Goal: Task Accomplishment & Management: Use online tool/utility

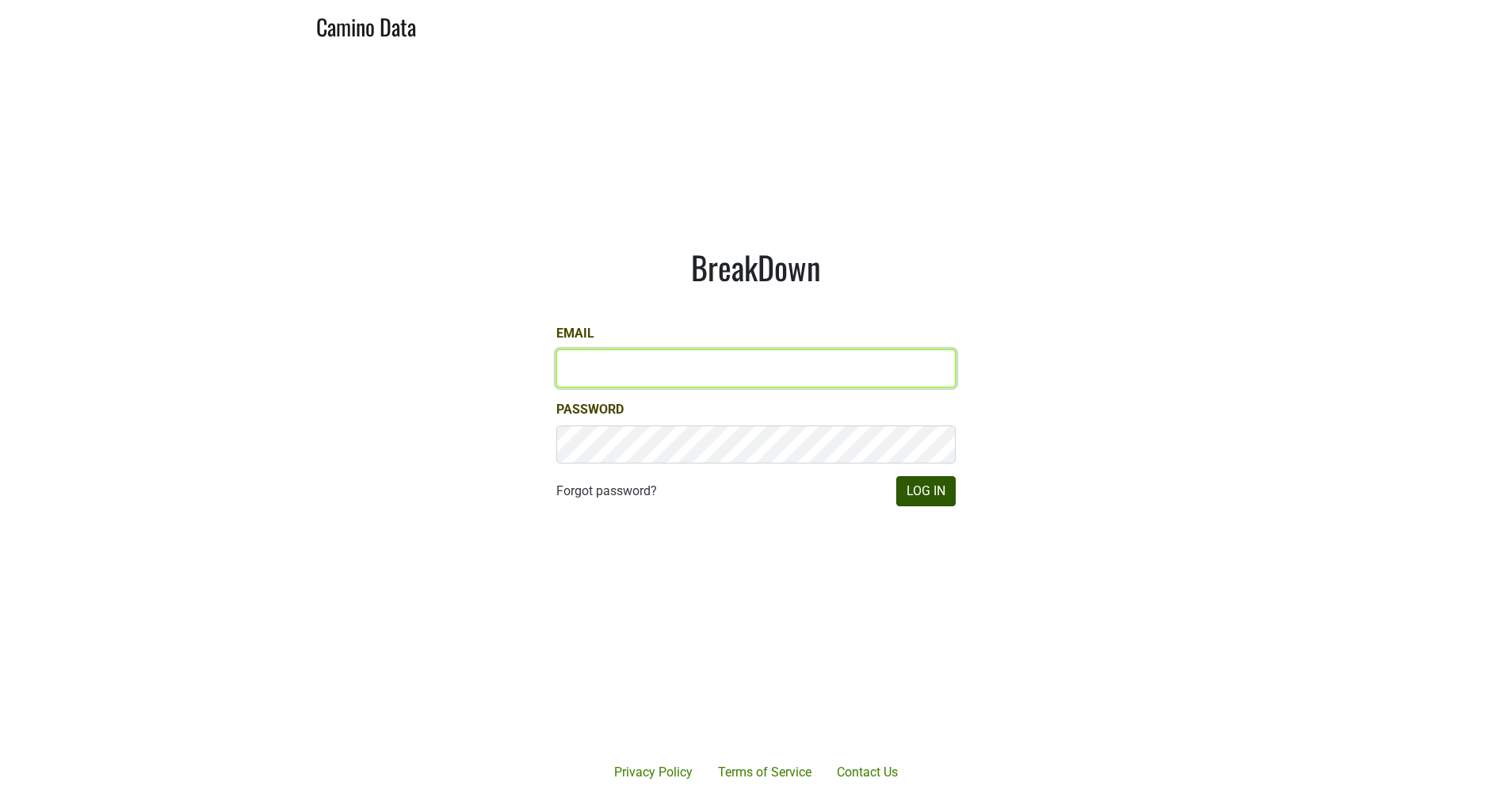
type input "JRANCE@REALMCELLARS.COM"
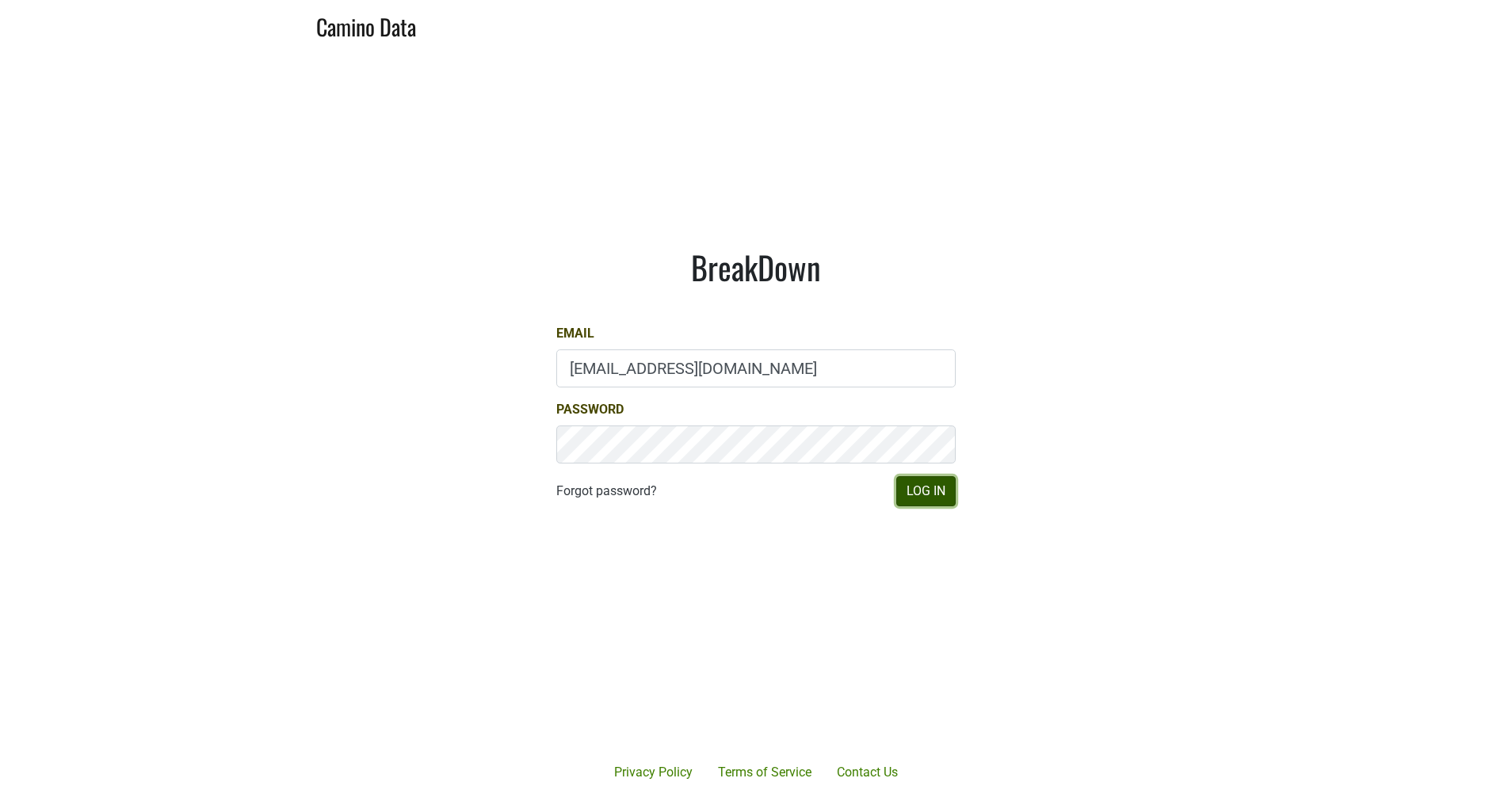
click at [919, 497] on button "Log In" at bounding box center [926, 492] width 59 height 31
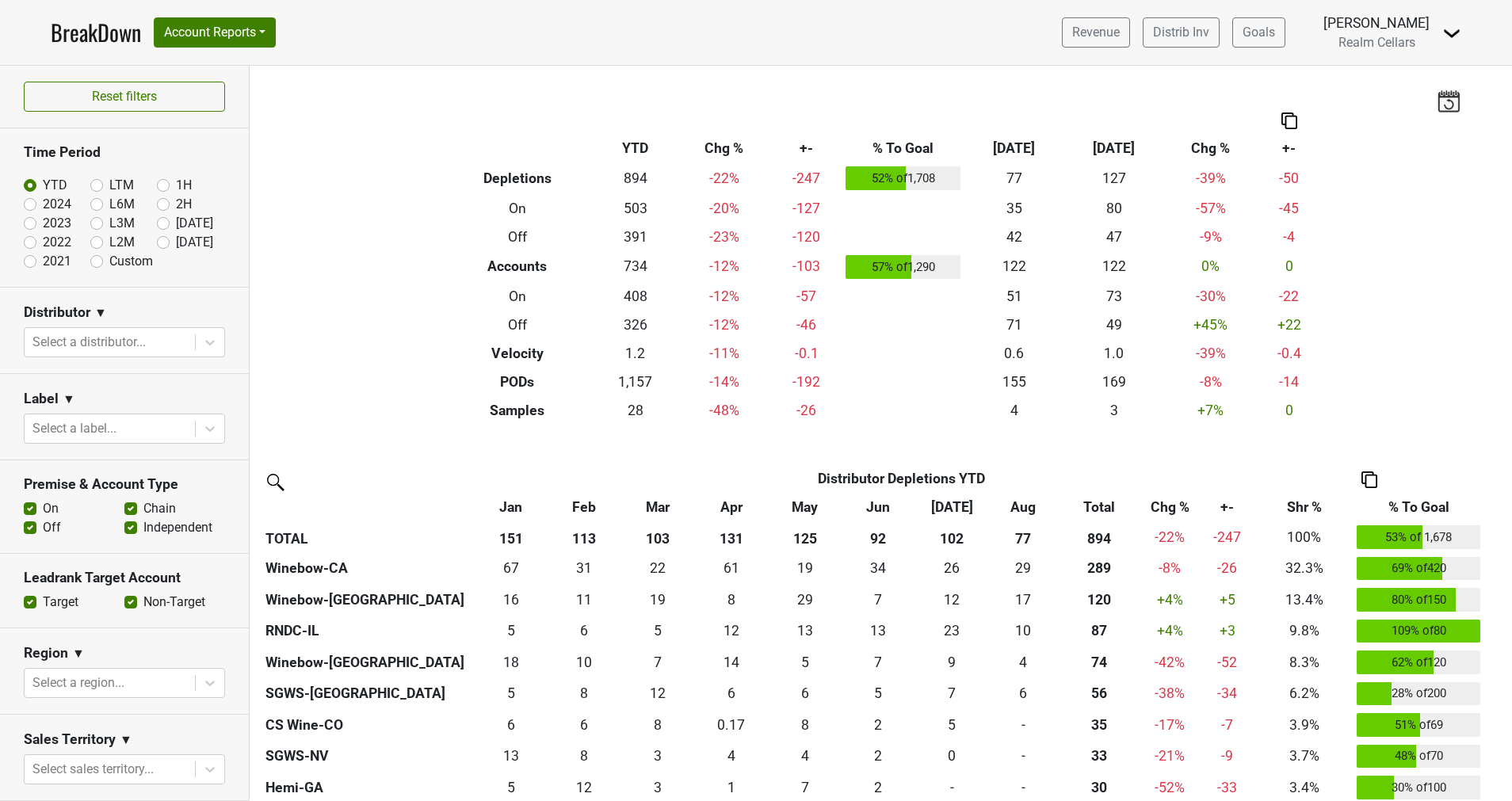
click at [110, 186] on label "LTM" at bounding box center [121, 185] width 24 height 19
click at [92, 186] on input "LTM" at bounding box center [122, 184] width 64 height 16
radio input "true"
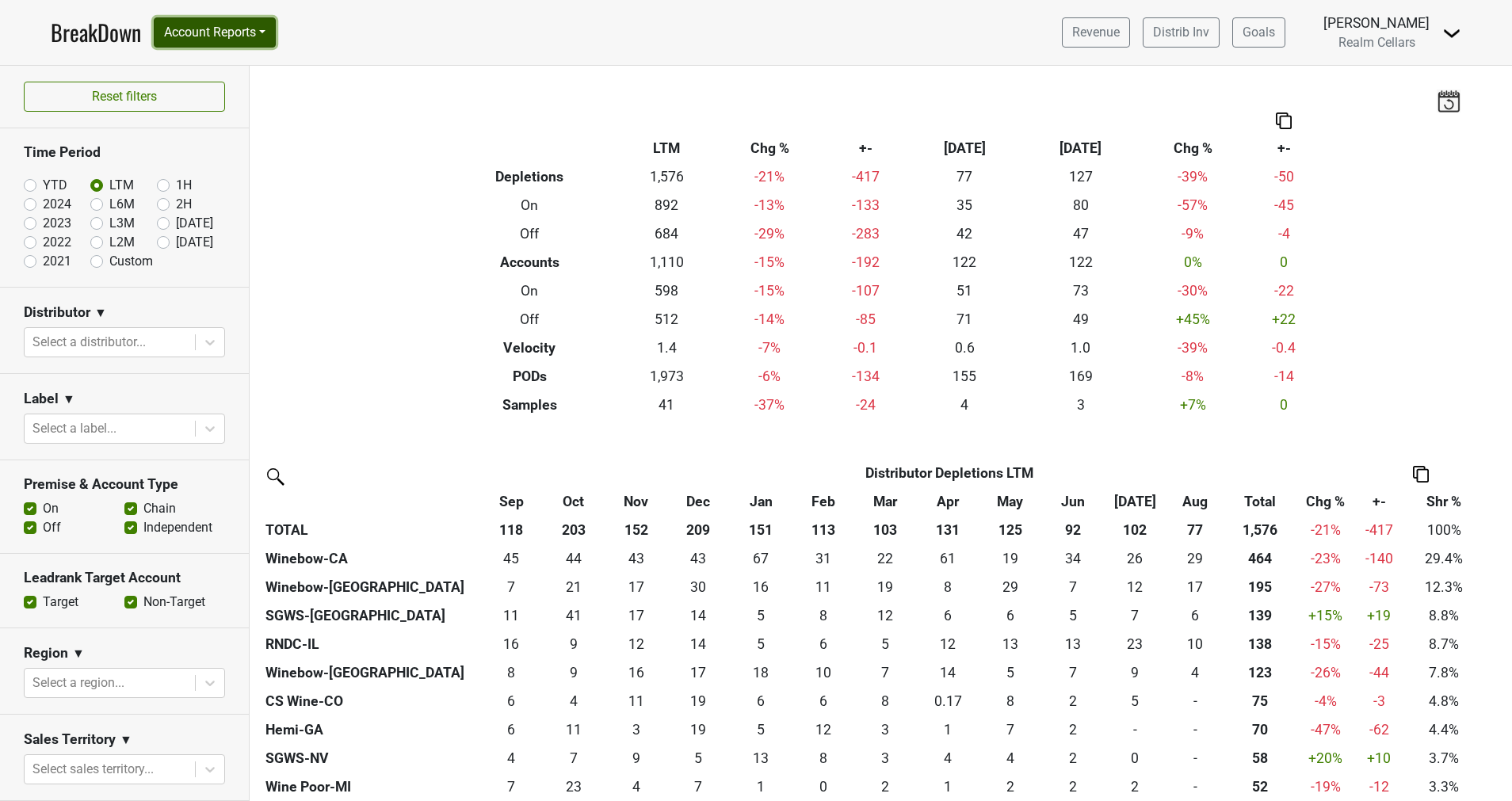
click at [220, 31] on button "Account Reports" at bounding box center [215, 32] width 122 height 31
click at [224, 74] on link "SuperRanker" at bounding box center [224, 69] width 140 height 25
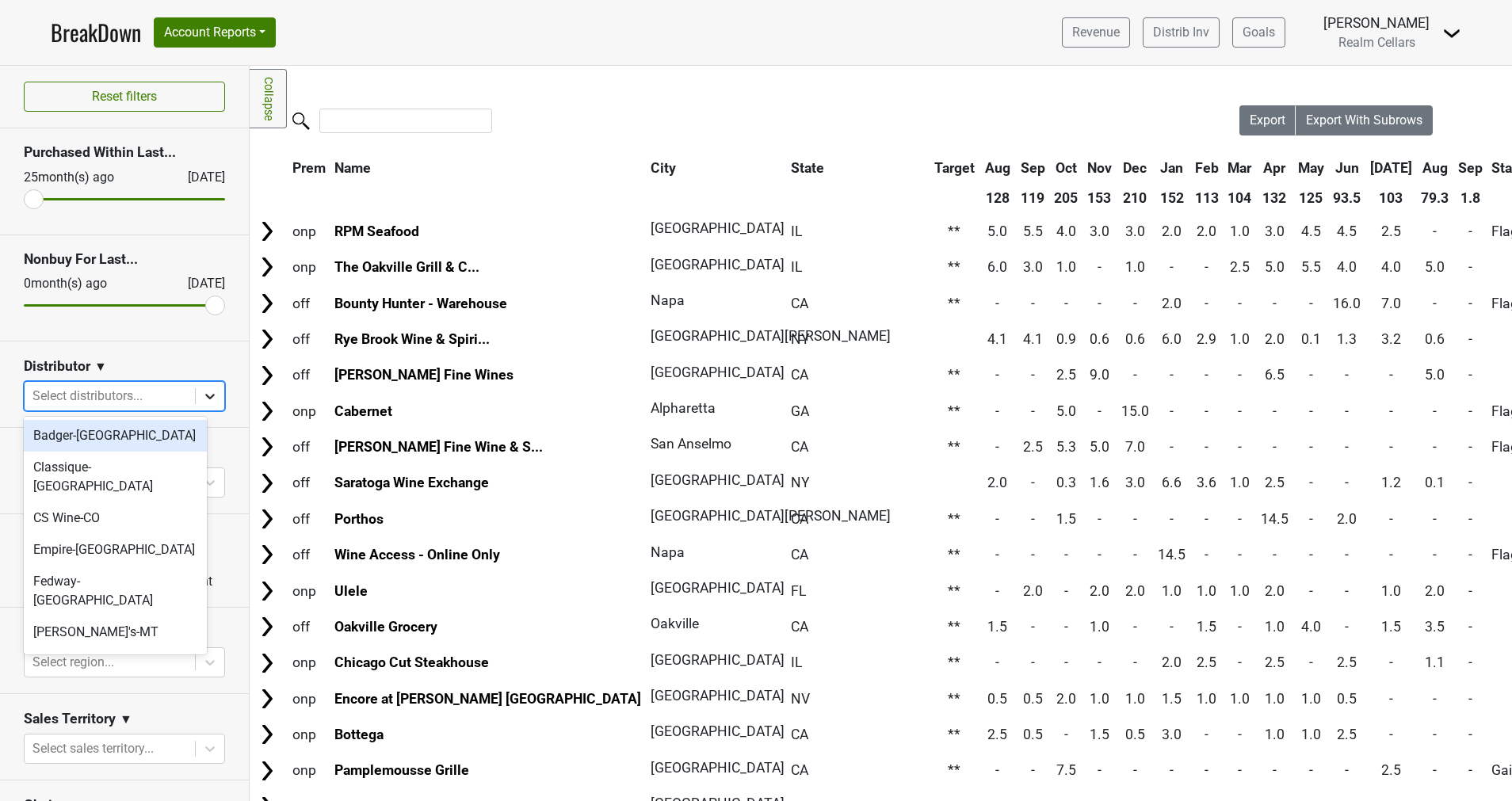
click at [202, 401] on icon at bounding box center [210, 397] width 16 height 16
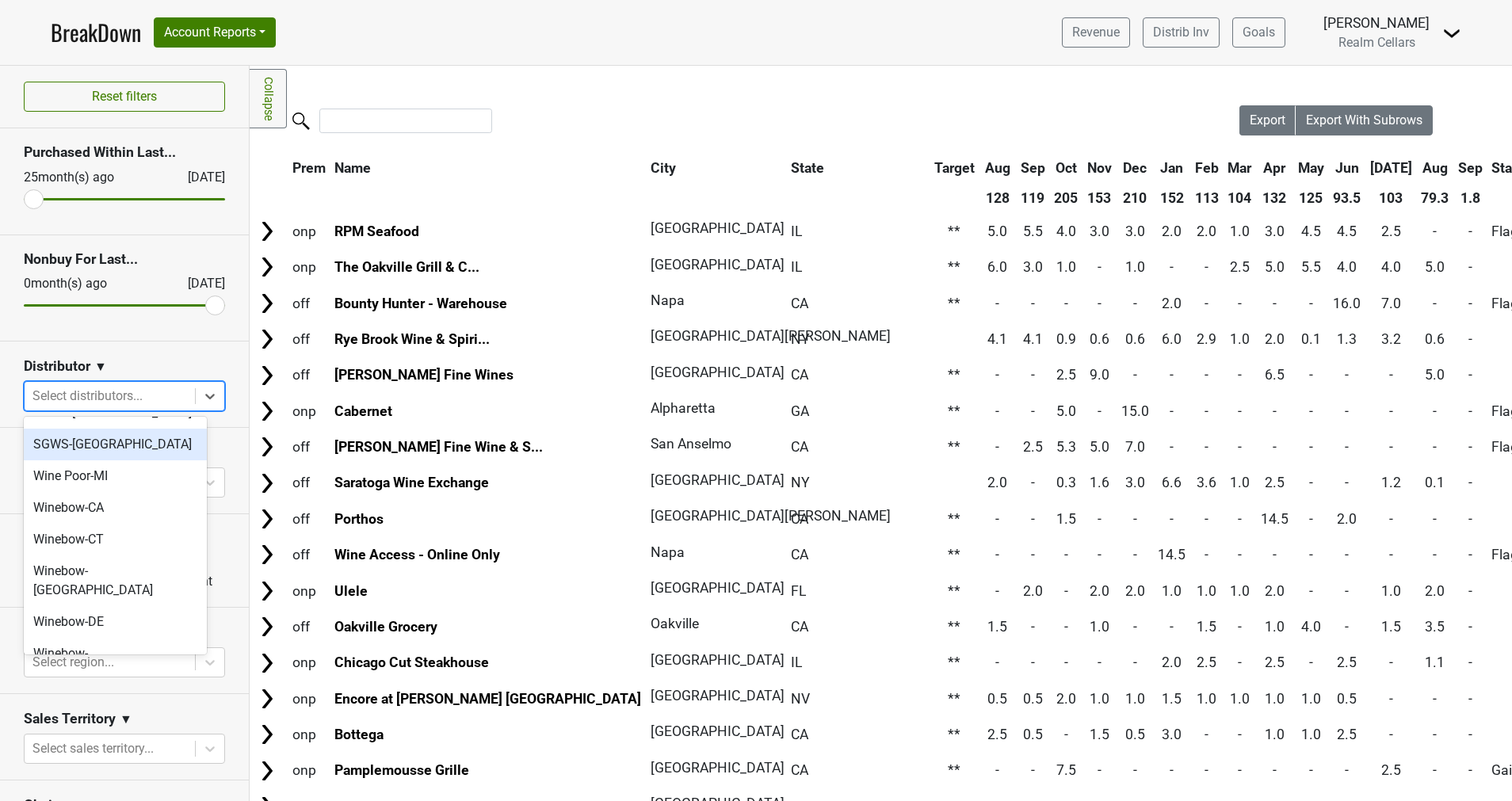
scroll to position [544, 0]
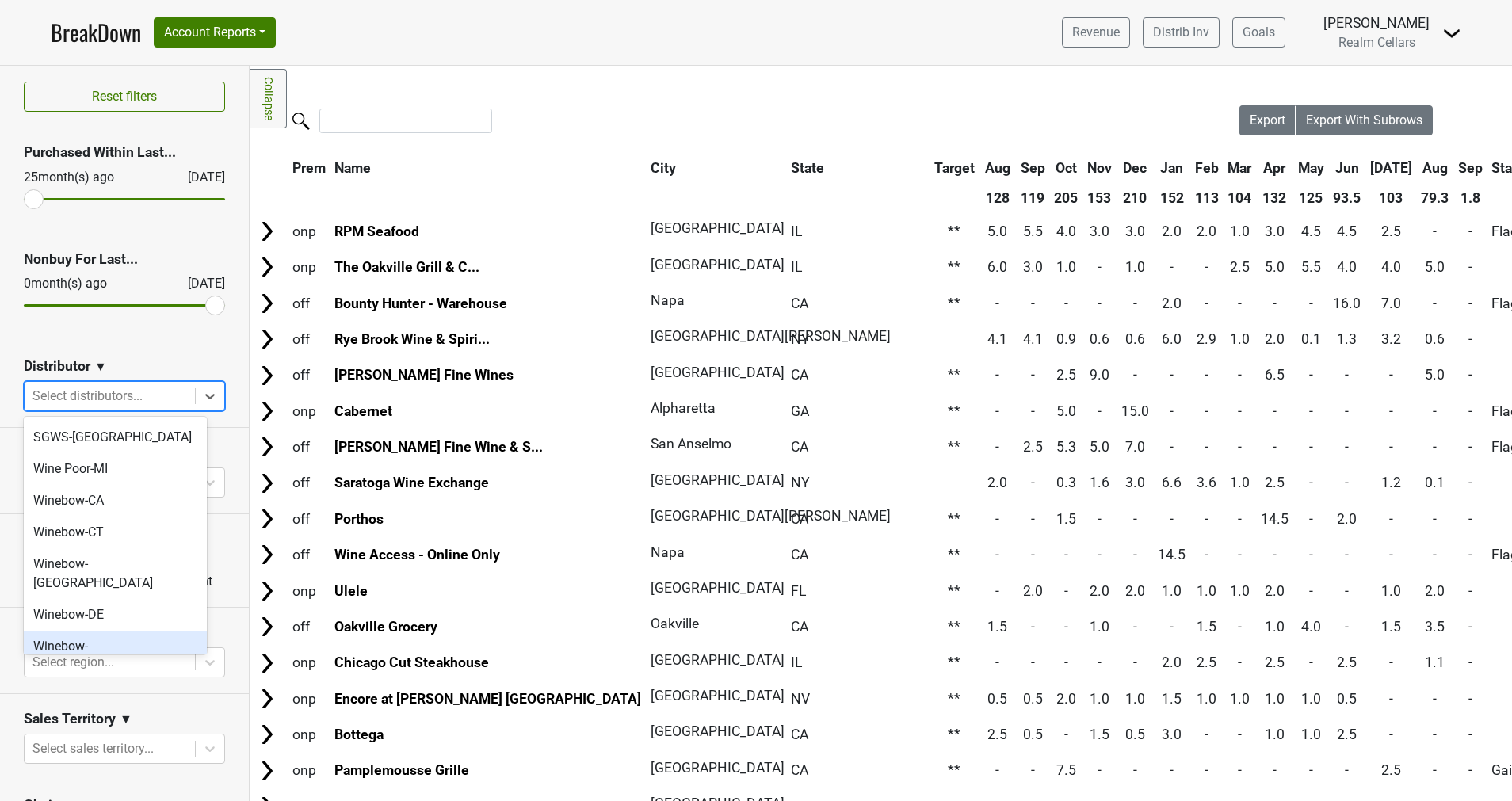
click at [99, 631] on div "Winebow-[GEOGRAPHIC_DATA]" at bounding box center [115, 656] width 183 height 50
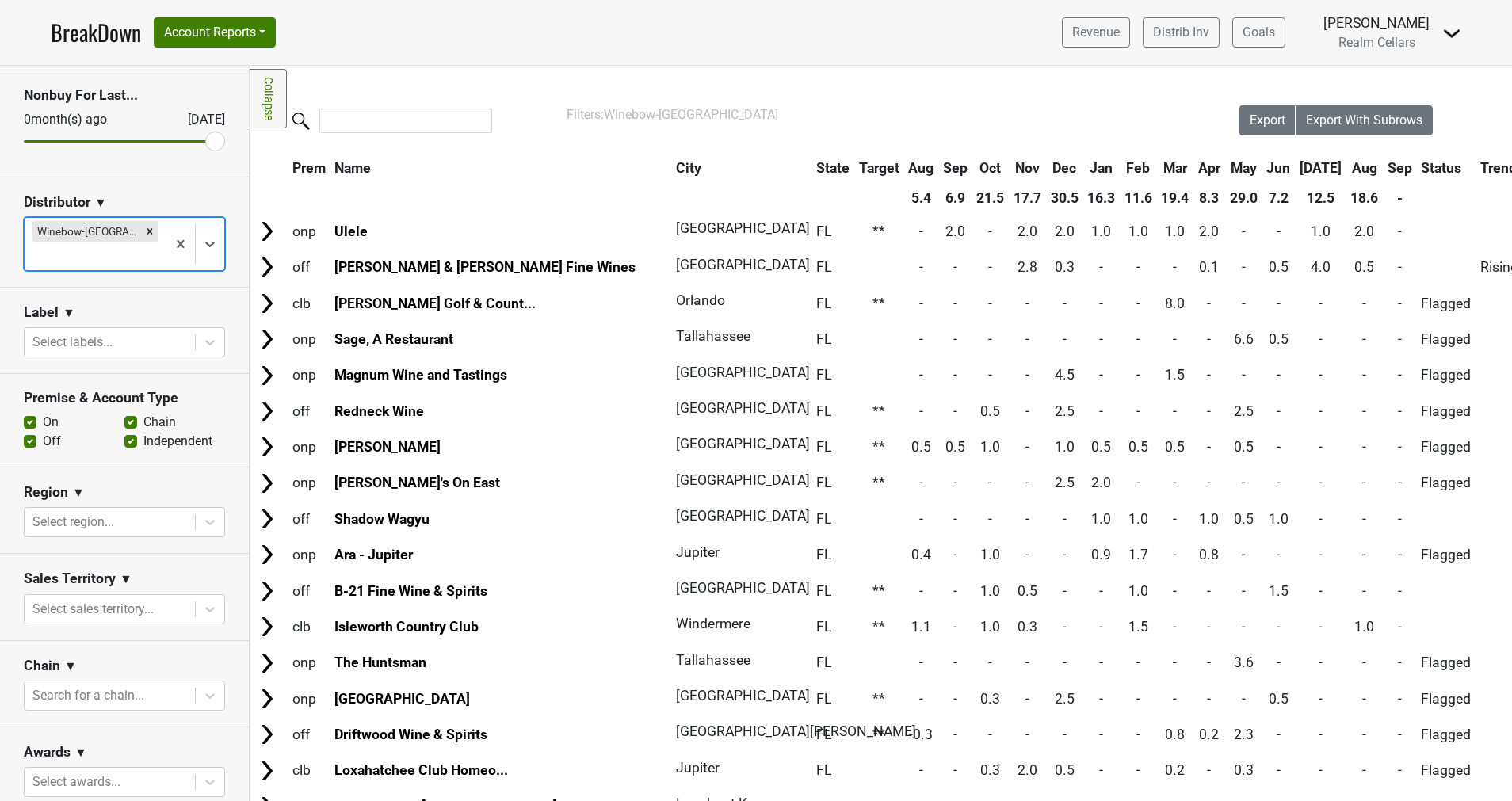
scroll to position [214, 0]
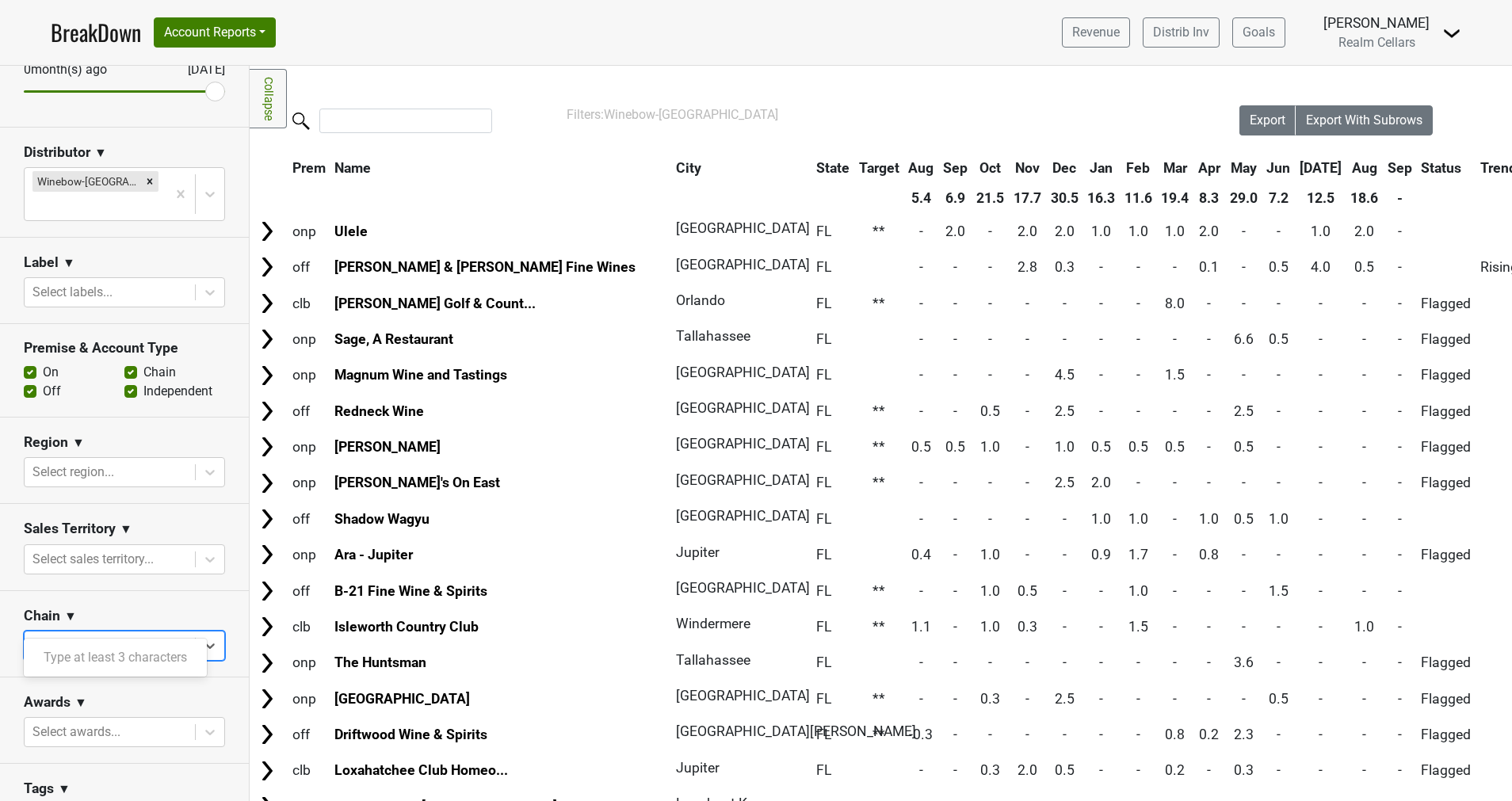
click at [79, 635] on div at bounding box center [110, 646] width 154 height 22
type input "total"
click at [78, 659] on div "Total Wine & More" at bounding box center [115, 657] width 183 height 31
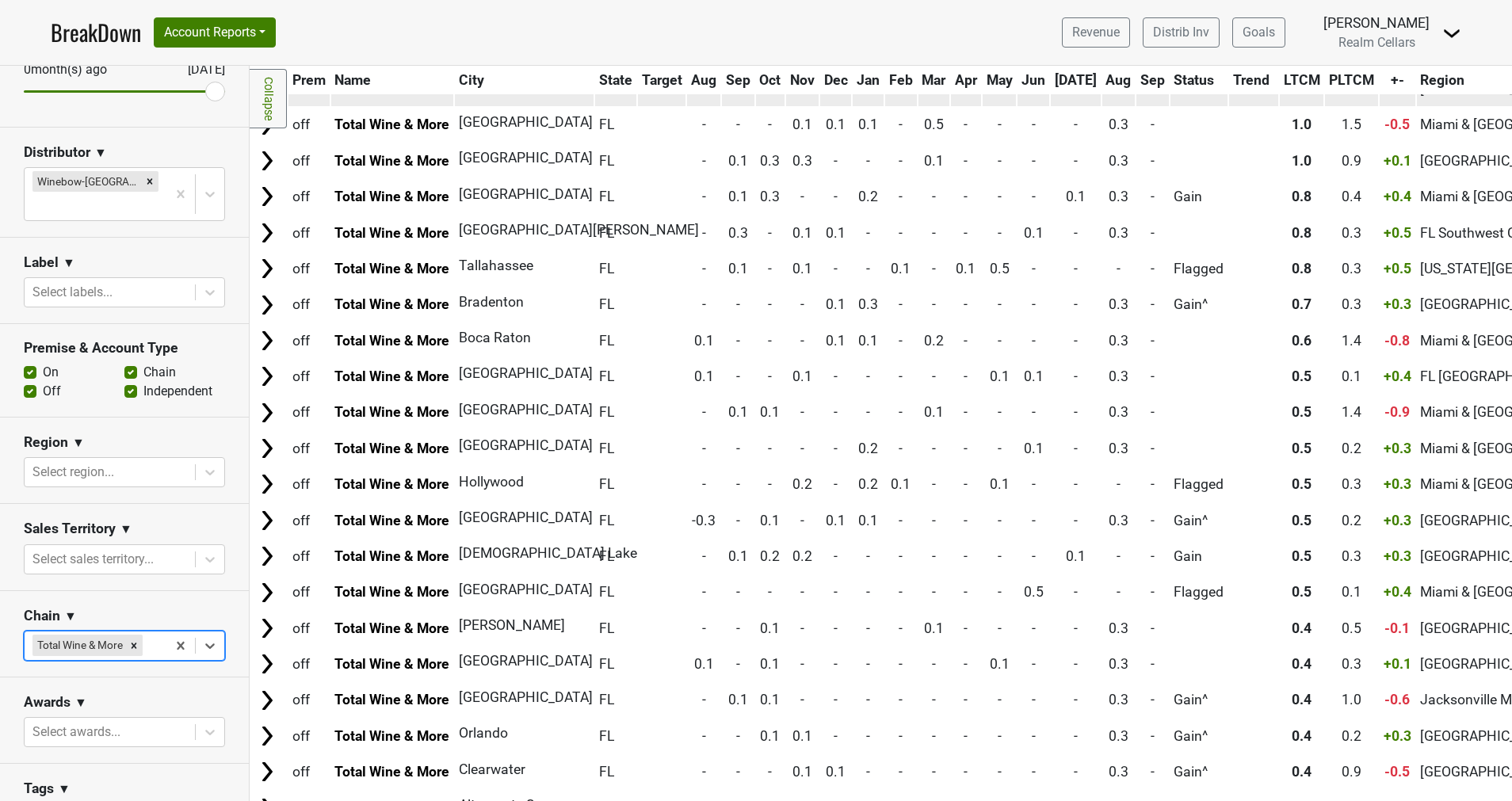
scroll to position [0, 0]
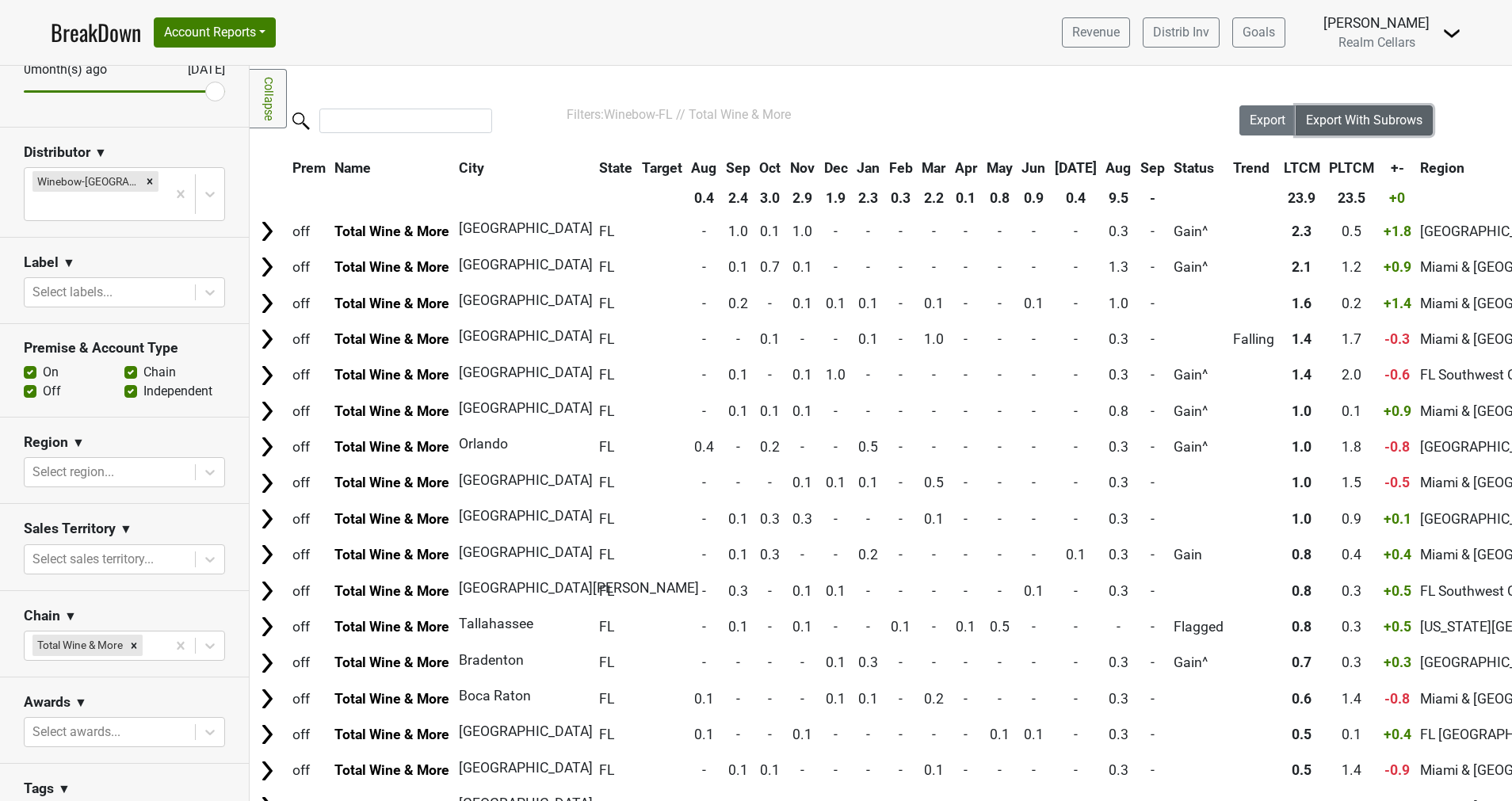
click at [1361, 125] on span "Export With Subrows" at bounding box center [1365, 119] width 117 height 15
click at [711, 39] on nav "BreakDown Account Reports SuperRanker Map Award Progress Chain Compliance CRM N…" at bounding box center [755, 32] width 1436 height 65
click at [111, 32] on link "BreakDown" at bounding box center [95, 32] width 91 height 33
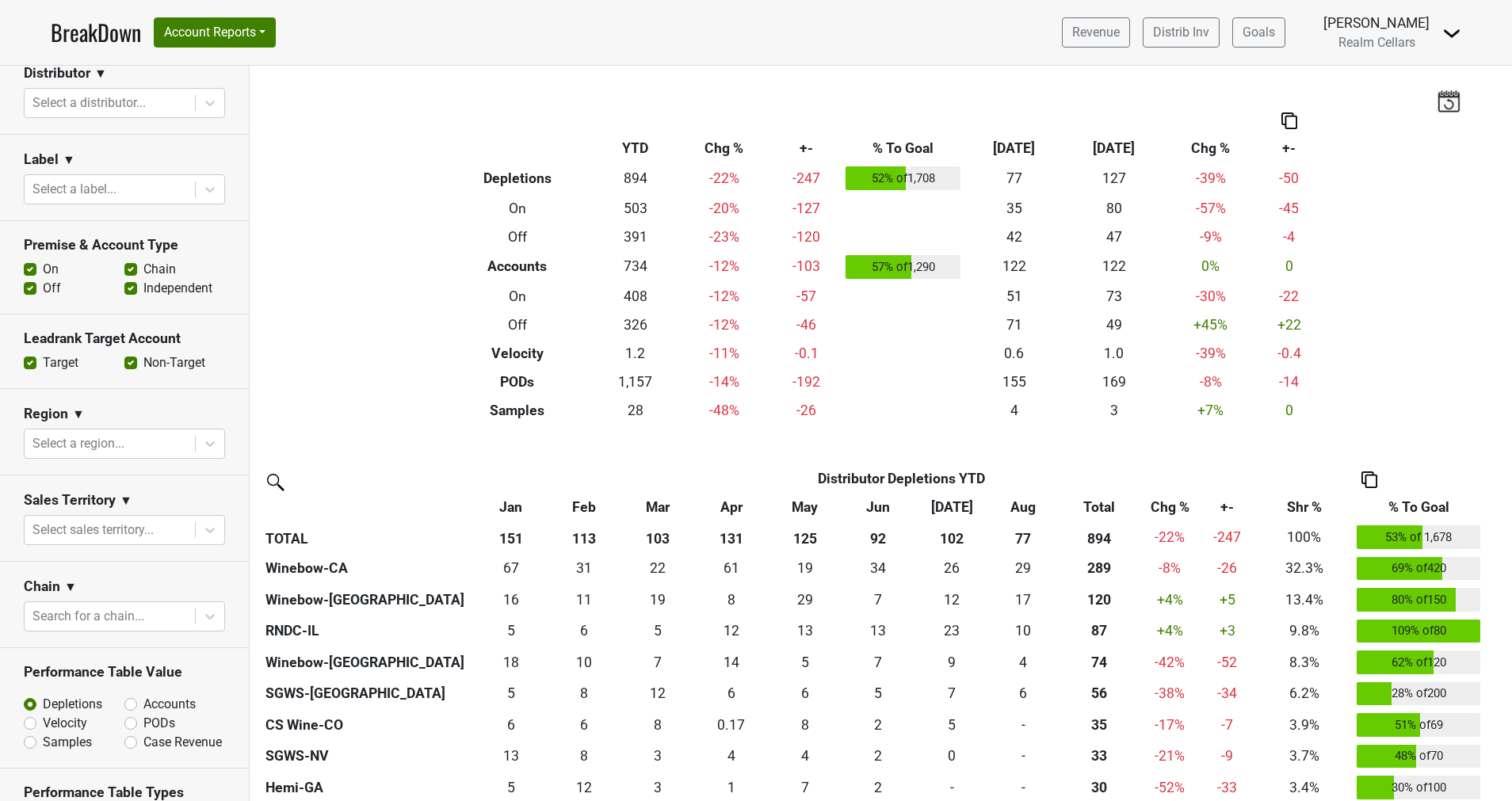
scroll to position [315, 0]
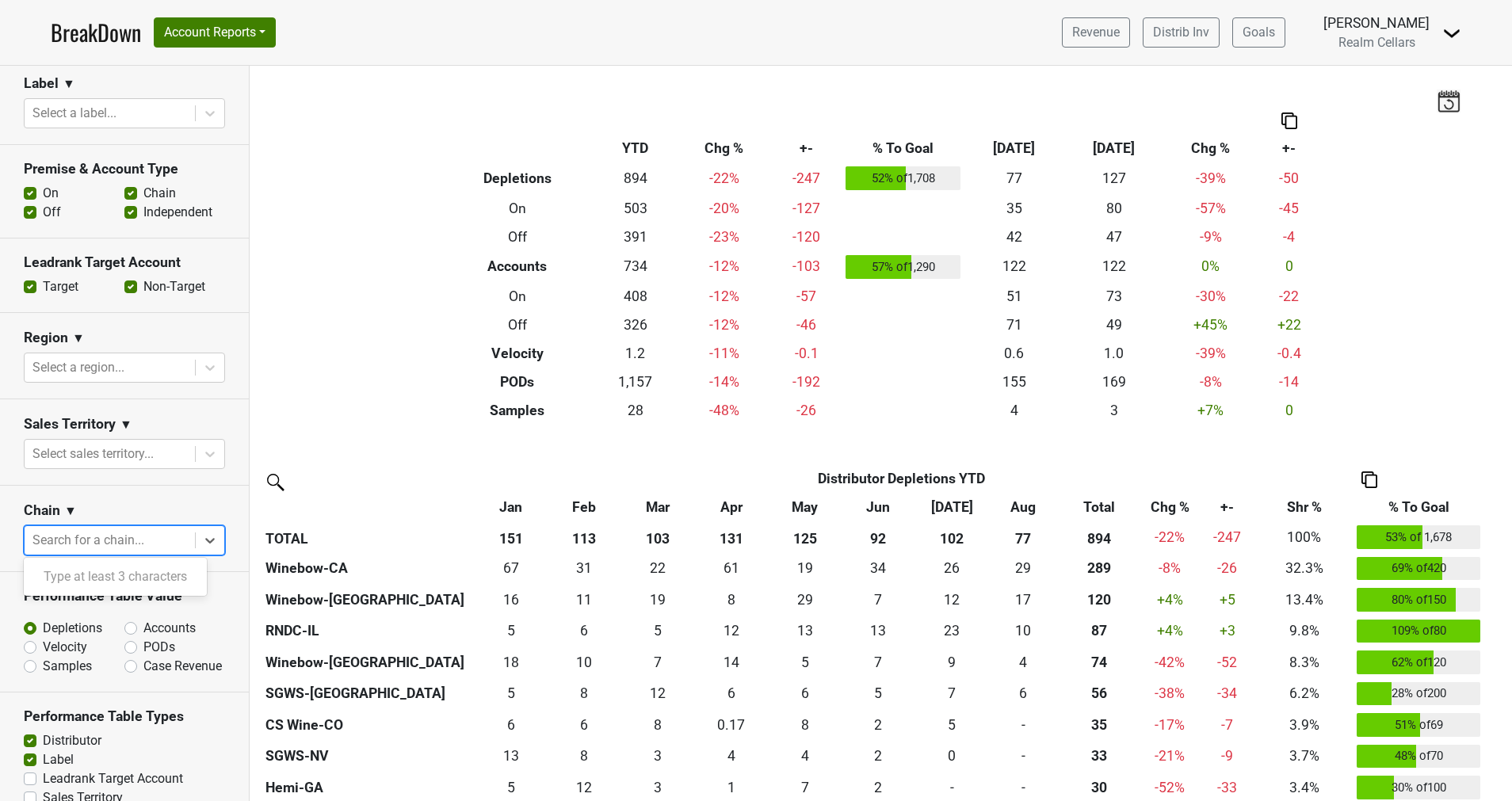
click at [144, 536] on div at bounding box center [110, 541] width 154 height 22
type input "total"
click at [115, 569] on div "Total Wine & More" at bounding box center [115, 577] width 183 height 31
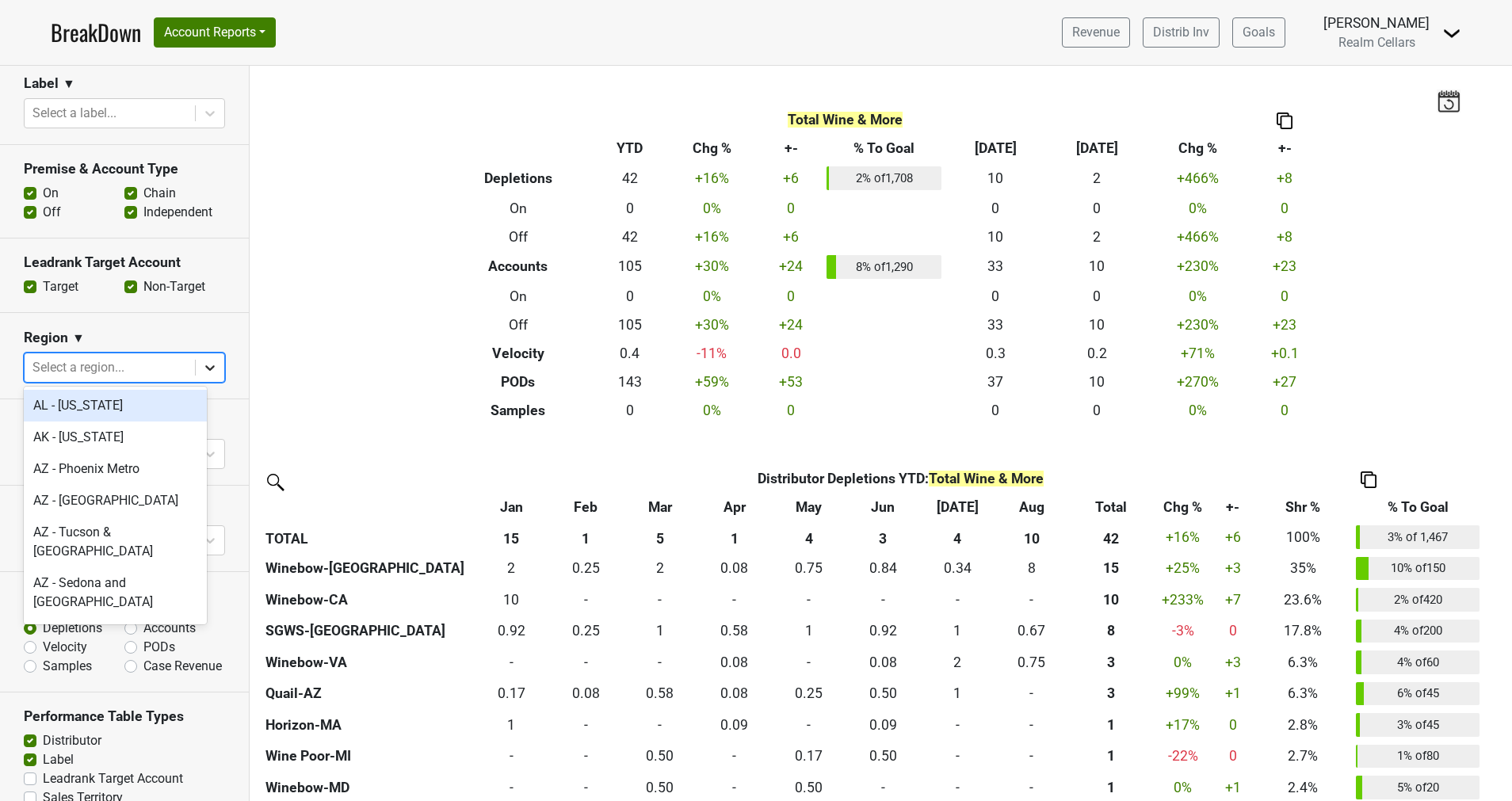
click at [196, 356] on div at bounding box center [210, 368] width 29 height 29
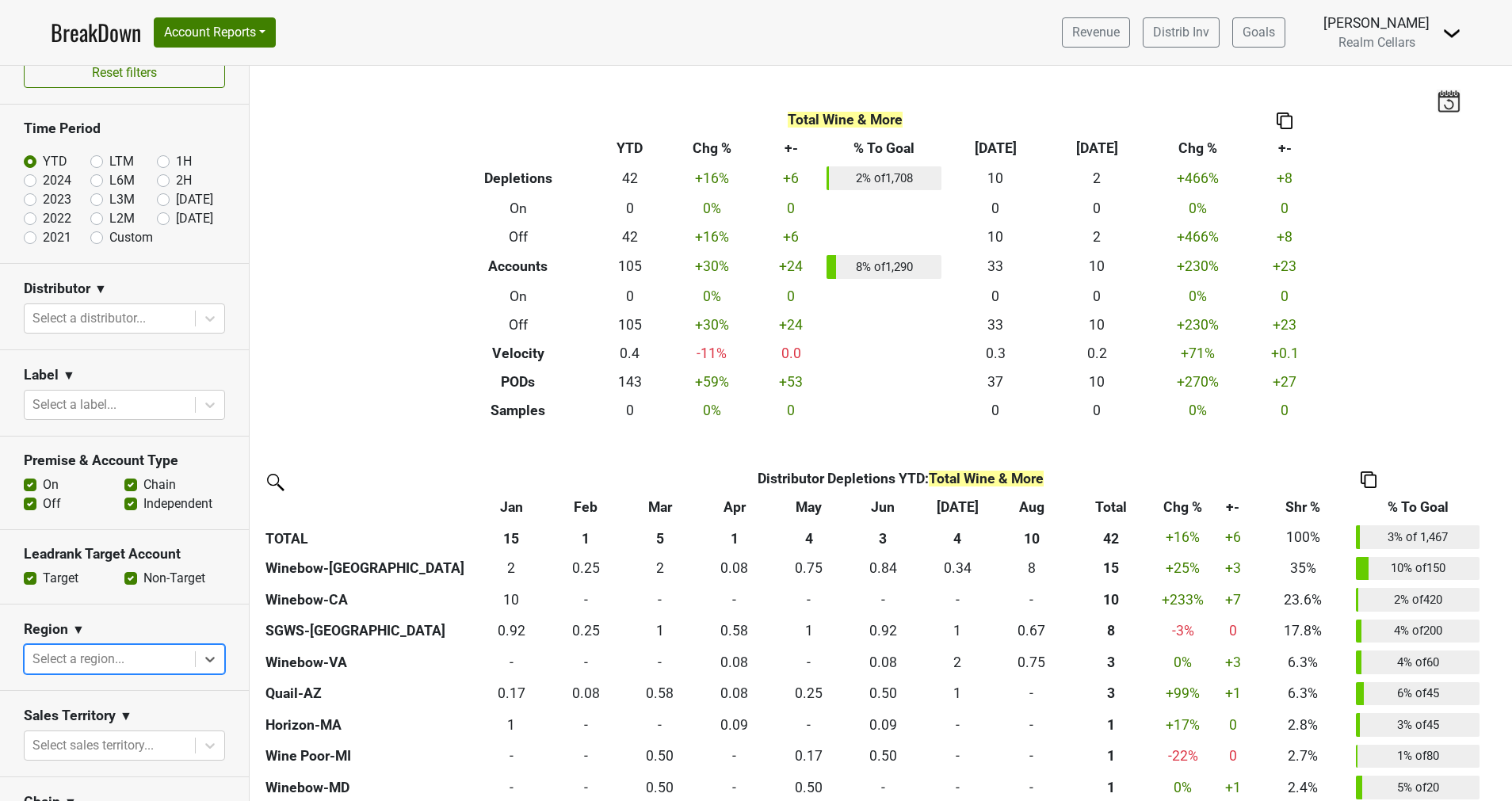
scroll to position [18, 0]
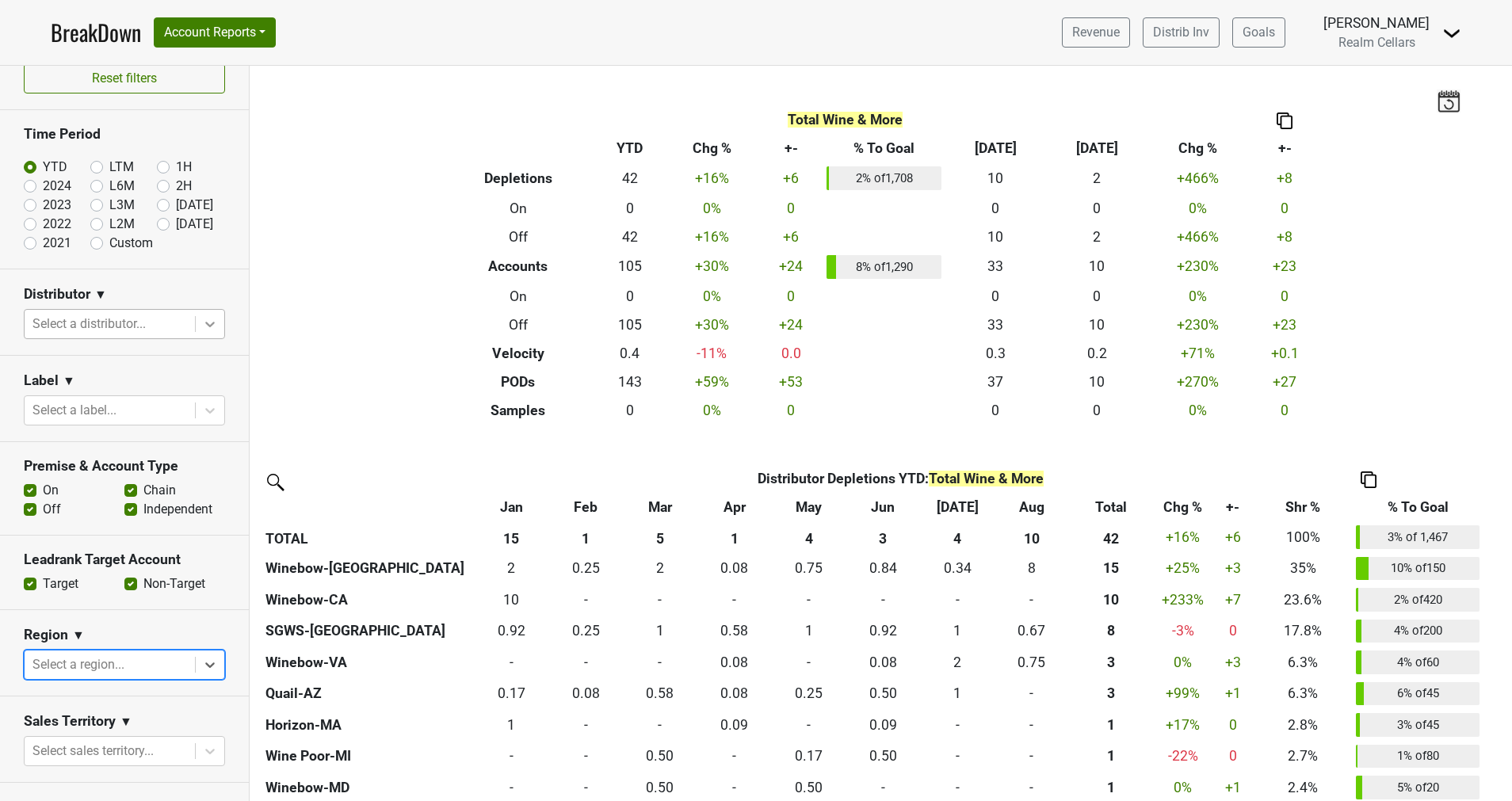
click at [196, 331] on div at bounding box center [210, 324] width 29 height 29
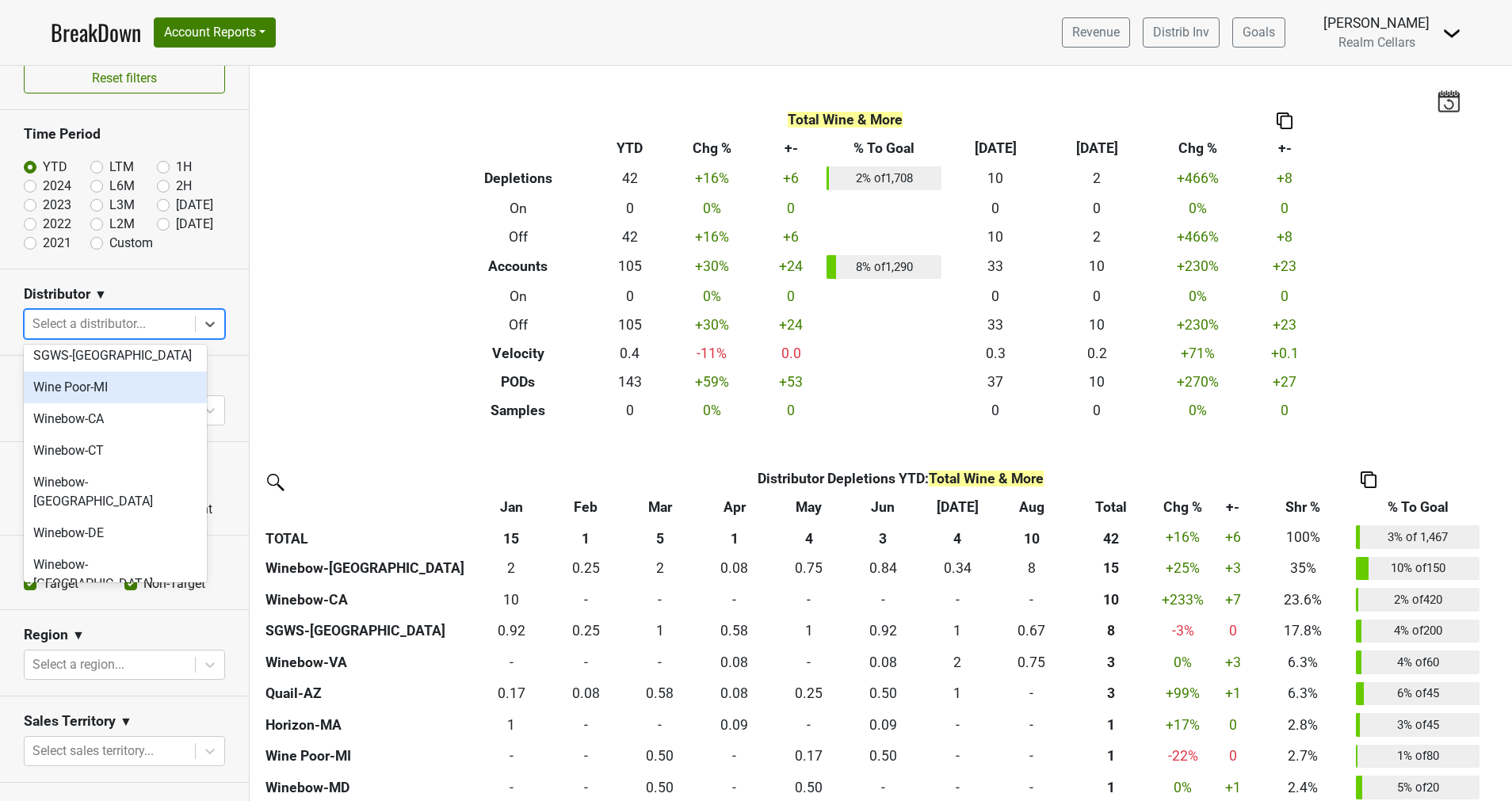
scroll to position [594, 0]
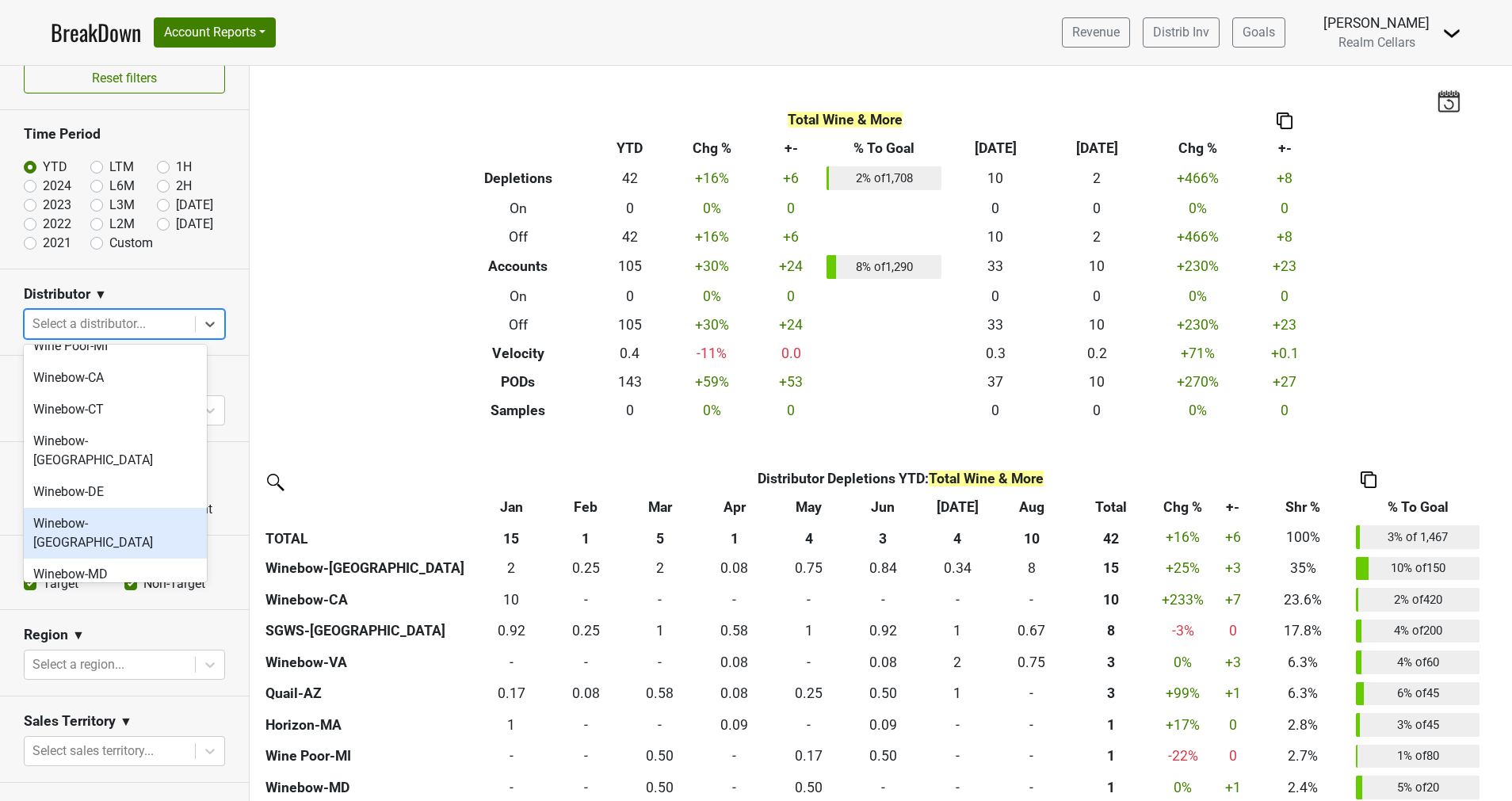
click at [120, 508] on div "Winebow-[GEOGRAPHIC_DATA]" at bounding box center [115, 533] width 183 height 50
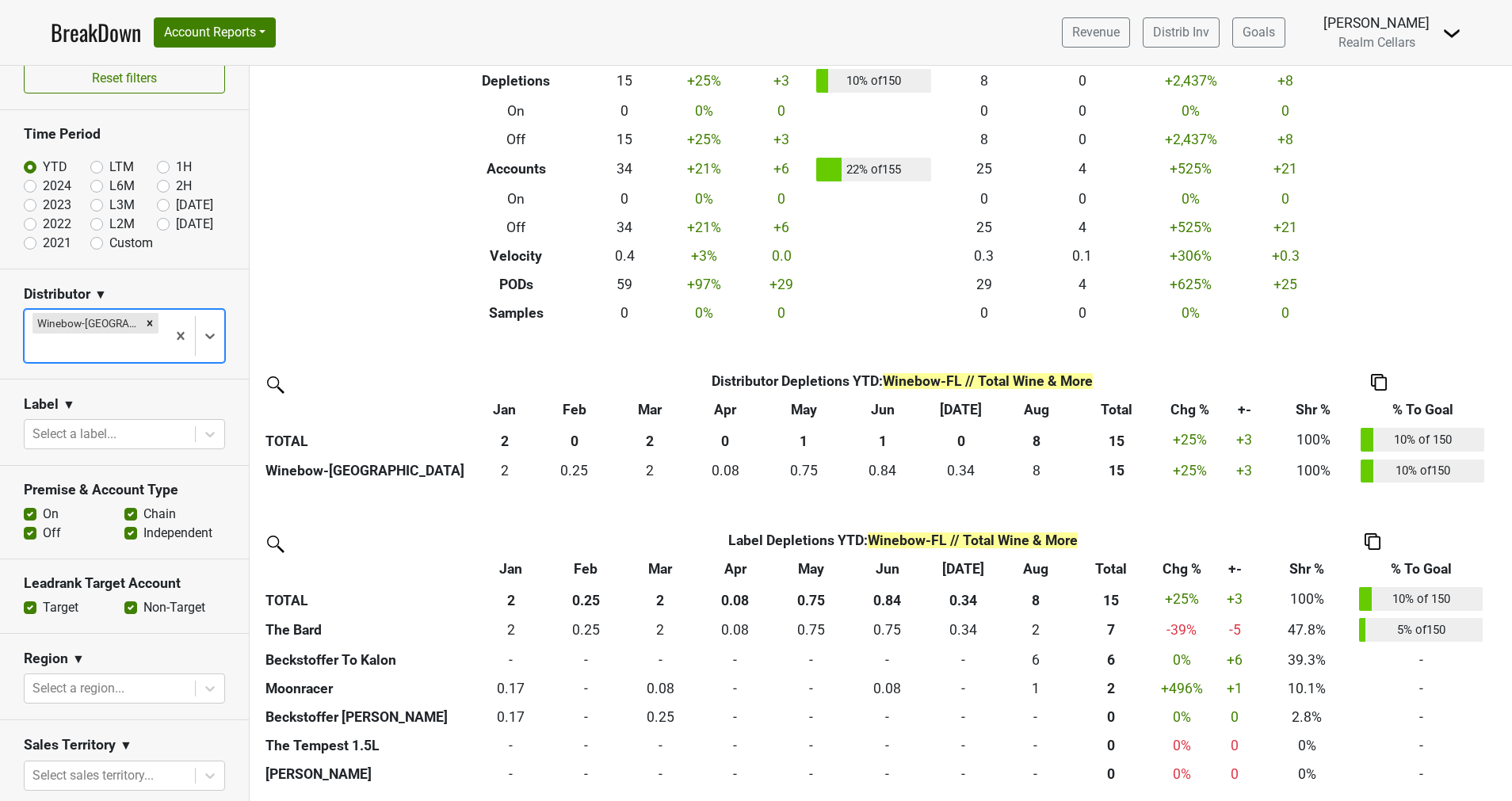
scroll to position [0, 0]
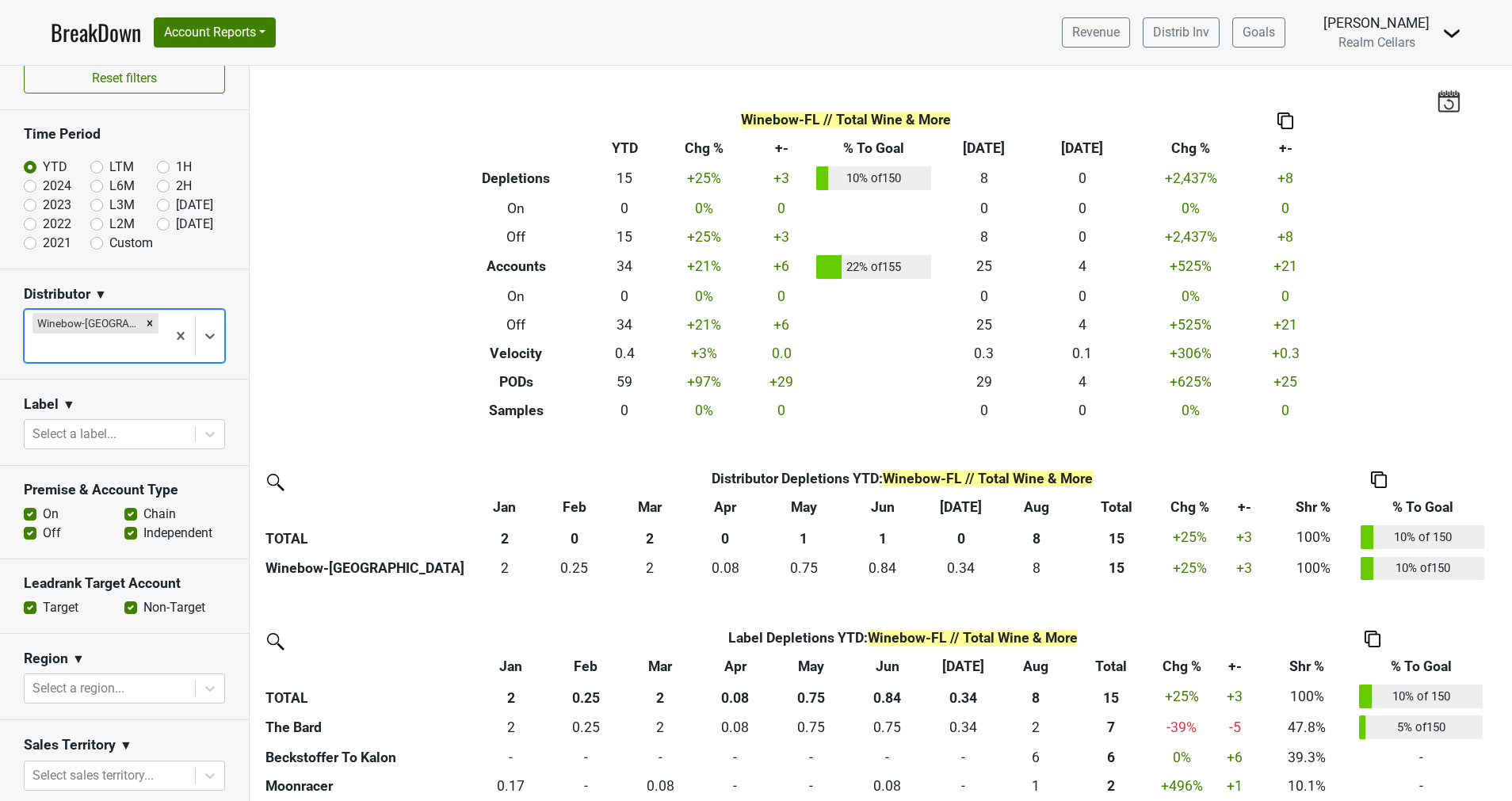
click at [84, 164] on div "YTD" at bounding box center [57, 167] width 66 height 19
click at [92, 175] on div "LTM" at bounding box center [124, 167] width 66 height 19
click at [110, 163] on label "LTM" at bounding box center [121, 167] width 24 height 19
click at [91, 163] on input "LTM" at bounding box center [122, 166] width 64 height 16
radio input "true"
